Goal: Register for event/course

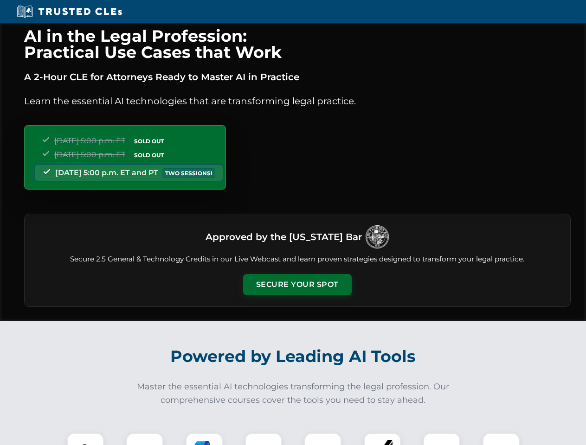
click at [297, 285] on button "Secure Your Spot" at bounding box center [297, 284] width 109 height 21
click at [85, 439] on img at bounding box center [85, 451] width 27 height 27
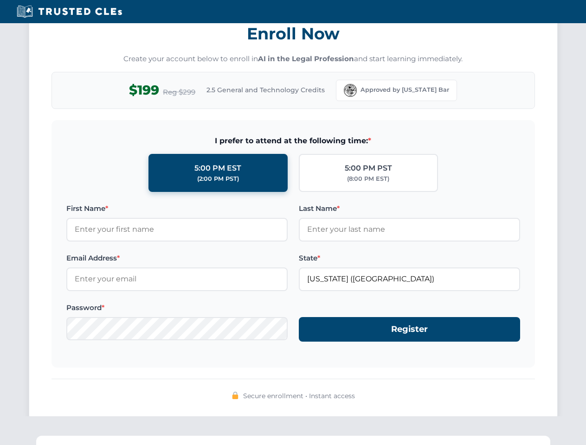
scroll to position [910, 0]
